Goal: Find specific page/section: Find specific page/section

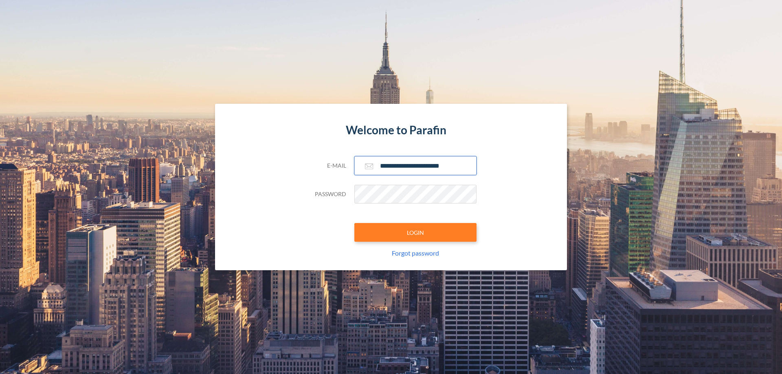
type input "**********"
click at [415, 233] on button "LOGIN" at bounding box center [415, 232] width 122 height 19
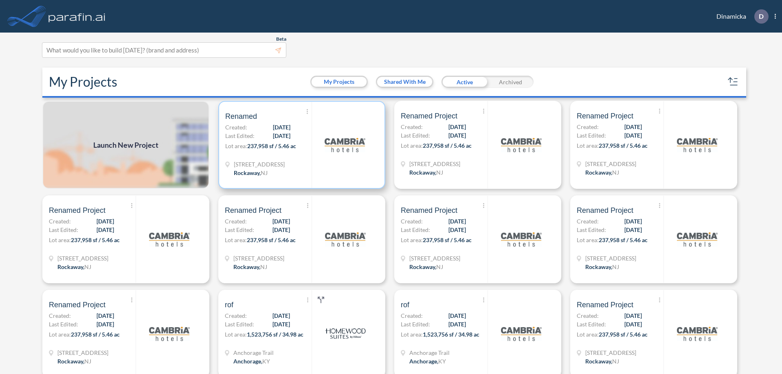
scroll to position [2, 0]
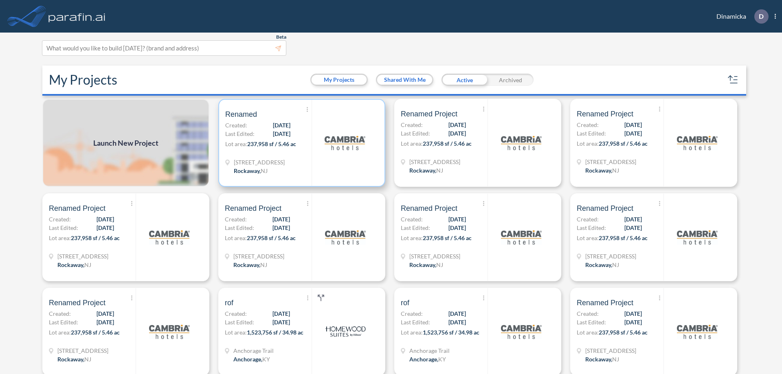
click at [300, 143] on p "Lot area: 237,958 sf / 5.46 ac" at bounding box center [268, 146] width 86 height 12
